Goal: Book appointment/travel/reservation

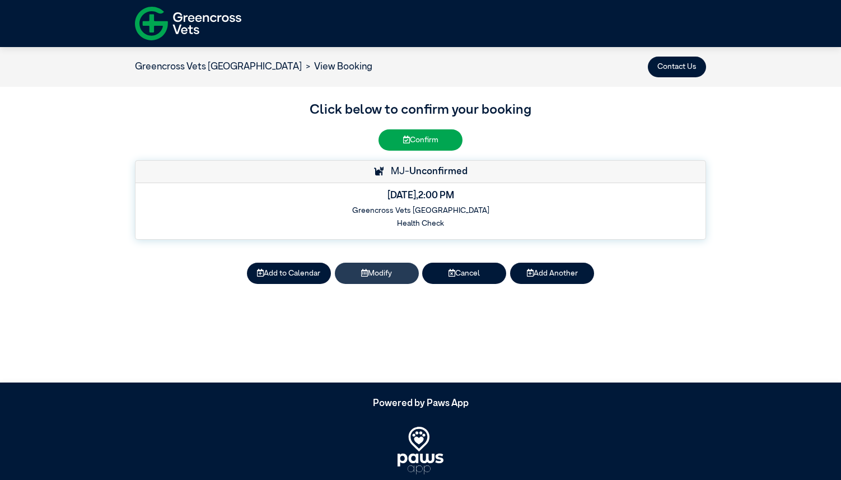
click at [392, 277] on button "Modify" at bounding box center [377, 273] width 84 height 21
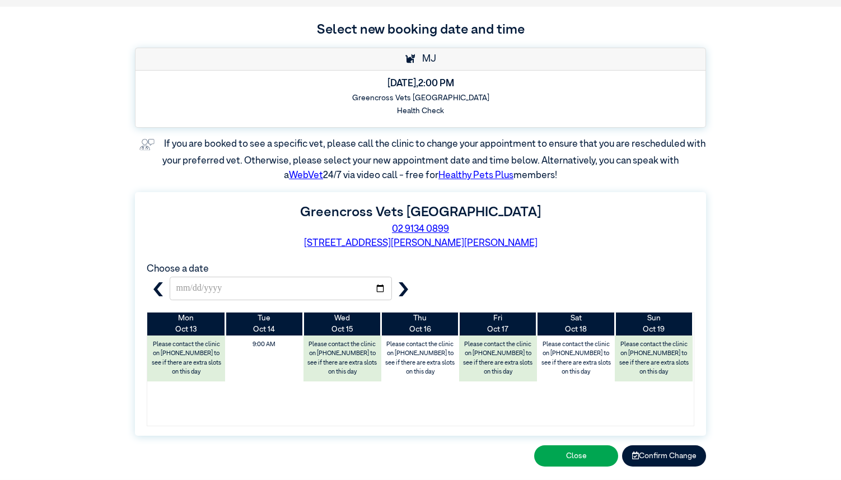
scroll to position [86, 0]
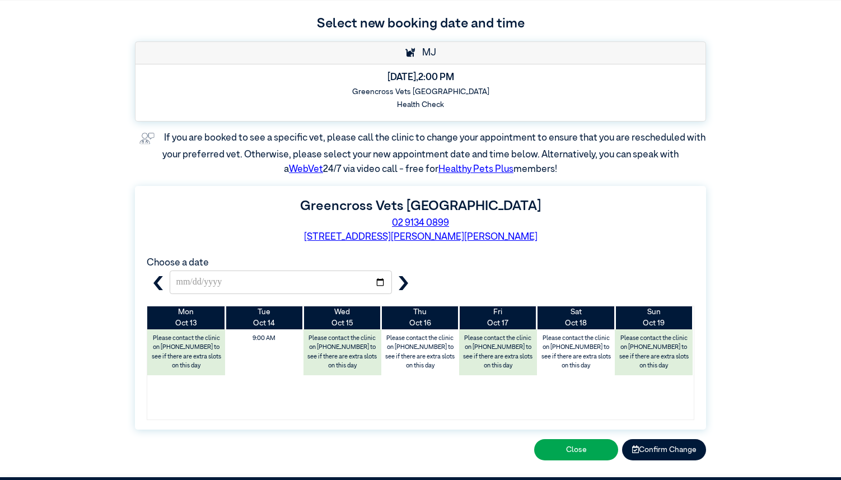
click at [160, 282] on icon "button" at bounding box center [158, 283] width 14 height 14
click at [414, 287] on button "button" at bounding box center [403, 282] width 23 height 24
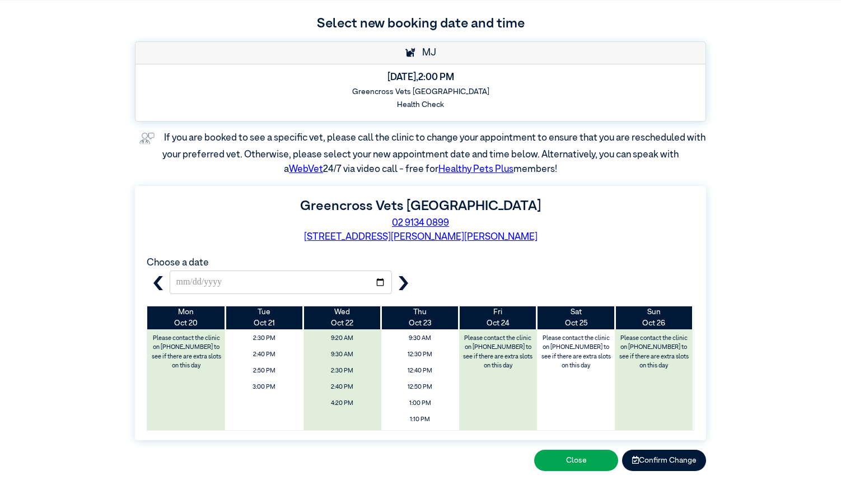
click at [156, 283] on icon "button" at bounding box center [158, 283] width 10 height 14
type input "**********"
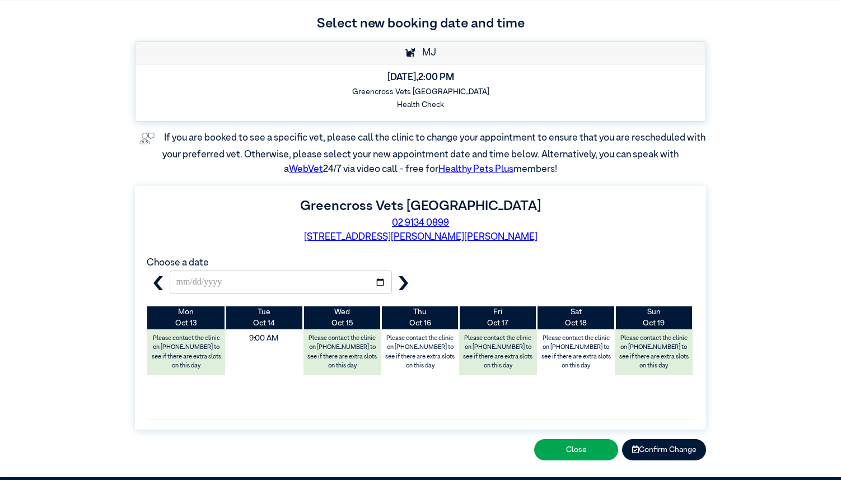
click at [261, 343] on span "9:00 AM" at bounding box center [264, 338] width 92 height 18
click at [647, 452] on button "Confirm Change" at bounding box center [664, 449] width 84 height 21
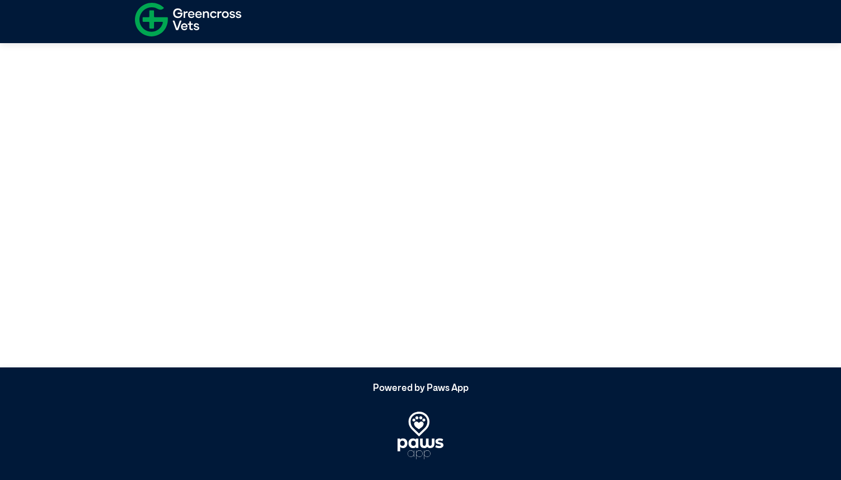
scroll to position [0, 0]
